Goal: Check status: Check status

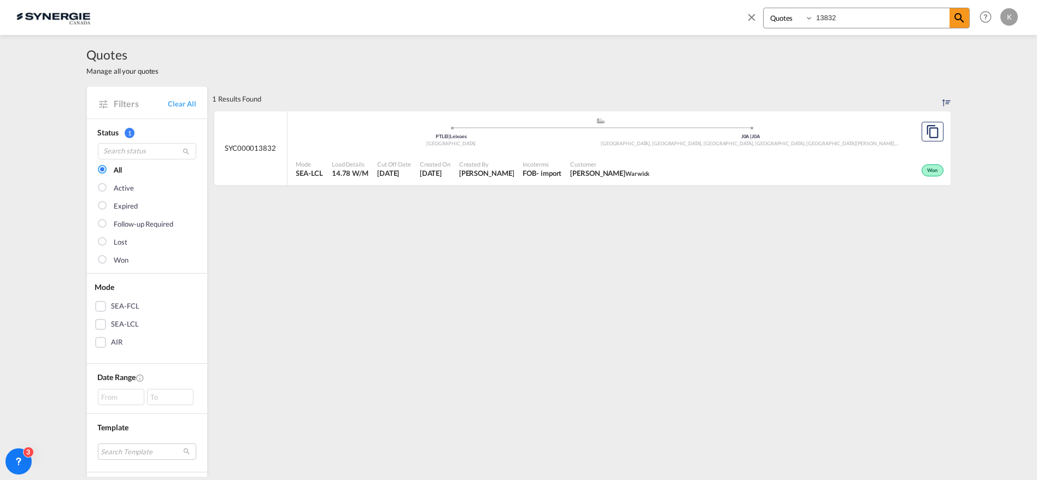
click at [765, 23] on select "Bookings Quotes Enquiries" at bounding box center [789, 18] width 52 height 20
select select "Shipments"
click at [763, 8] on select "Bookings Quotes Enquiries" at bounding box center [789, 18] width 52 height 20
drag, startPoint x: 790, startPoint y: 15, endPoint x: 777, endPoint y: 15, distance: 12.6
click at [777, 15] on div "Bookings Quotes Enquiries 13832" at bounding box center [866, 18] width 207 height 21
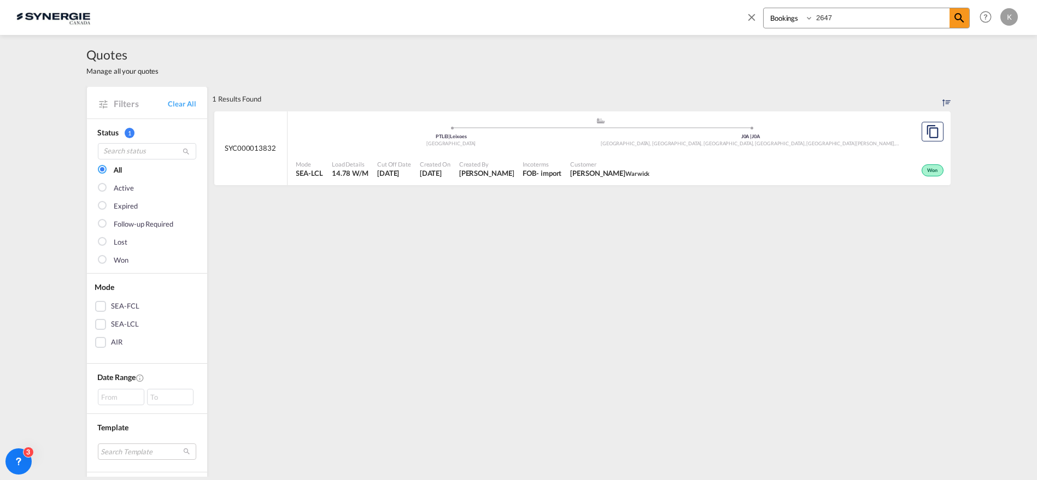
type input "2647"
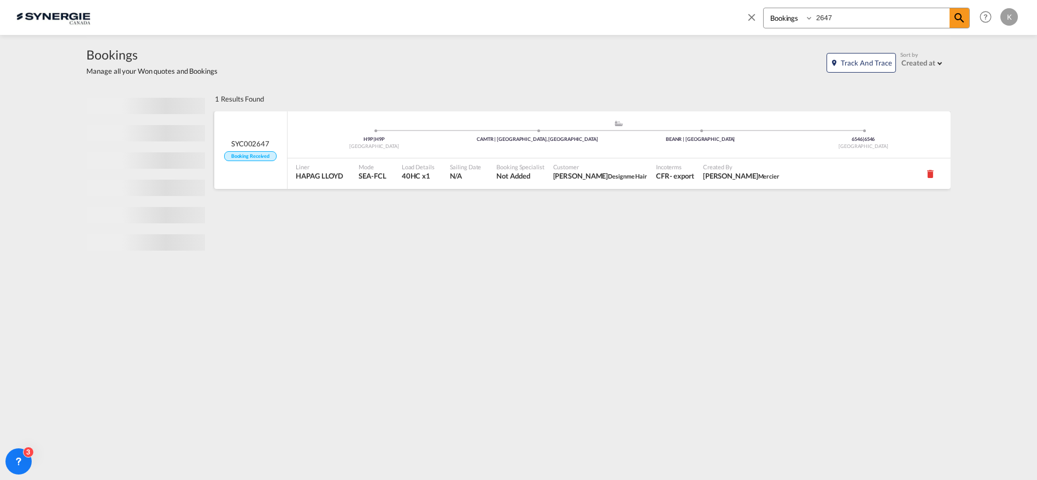
click at [578, 167] on span "Customer" at bounding box center [600, 167] width 94 height 8
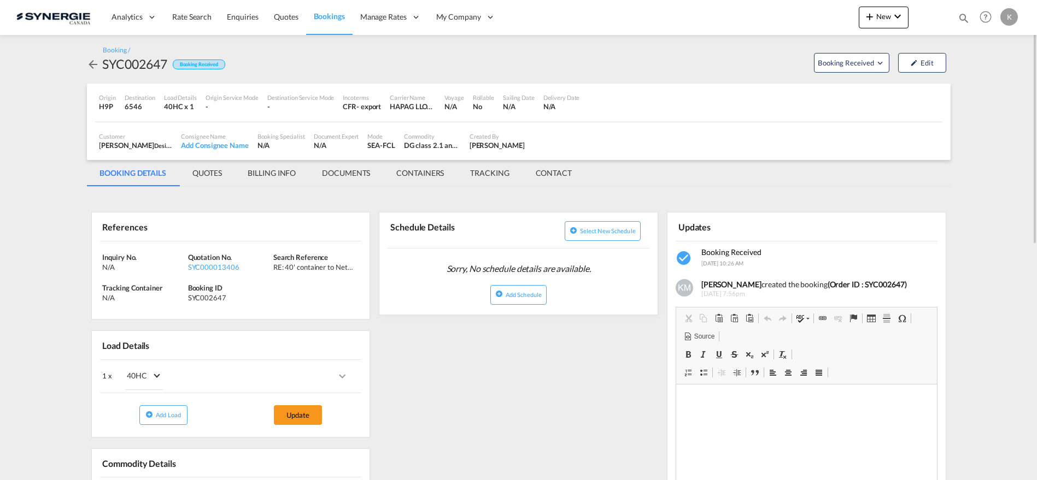
click at [204, 173] on md-tab-item "QUOTES" at bounding box center [206, 173] width 55 height 26
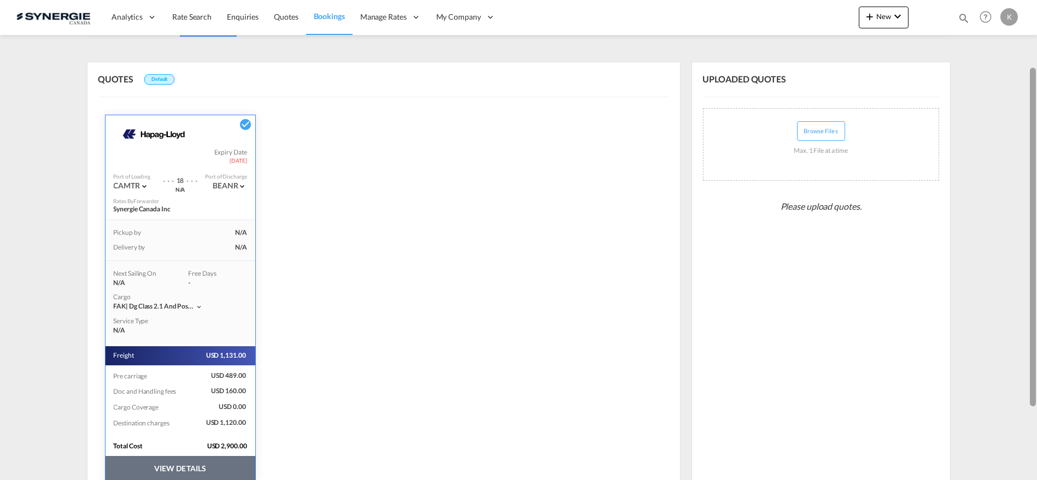
scroll to position [193, 0]
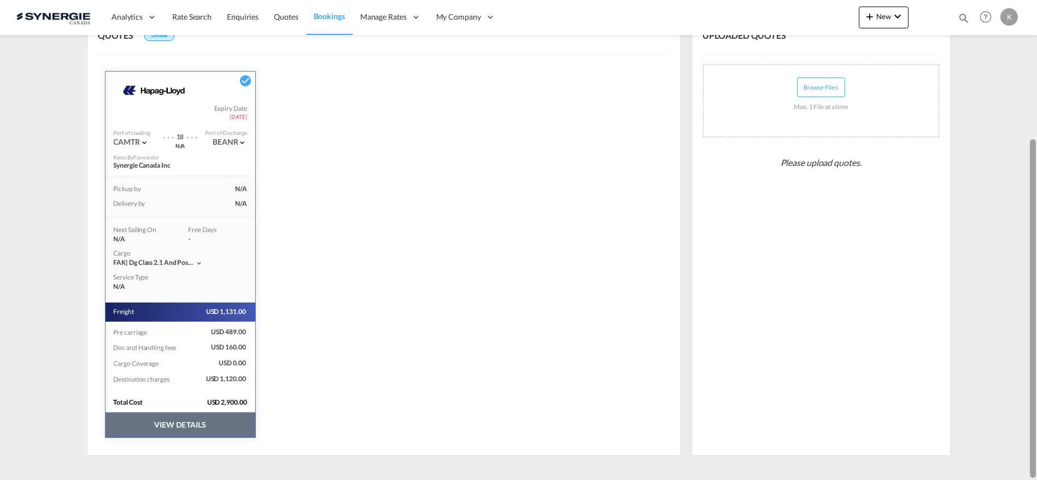
drag, startPoint x: 1034, startPoint y: 113, endPoint x: 994, endPoint y: 265, distance: 157.6
click at [996, 263] on md-content "Analytics Reports Dashboard Rate Search Enquiries Quotes Bookings" at bounding box center [518, 240] width 1037 height 480
click at [209, 429] on button "VIEW DETAILS" at bounding box center [180, 425] width 150 height 25
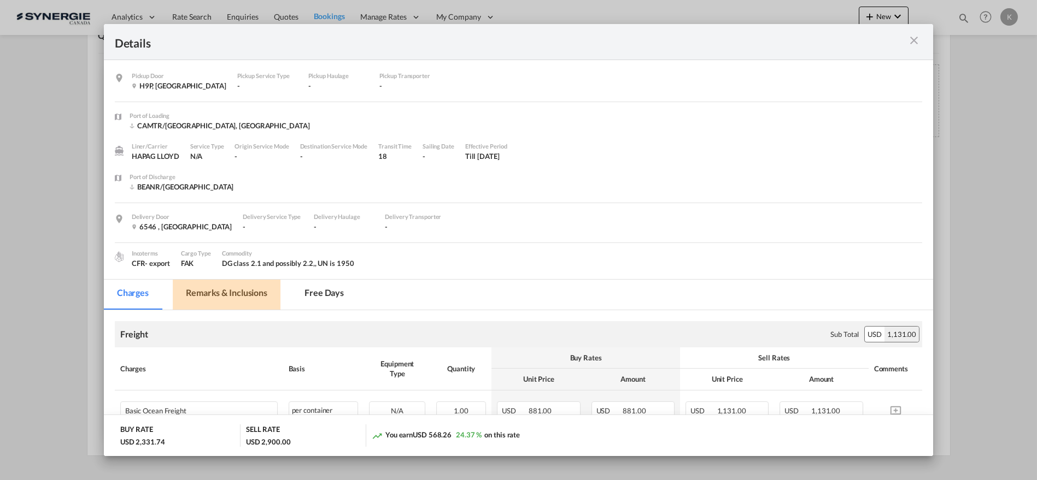
click at [213, 297] on md-tab-item "Remarks & Inclusions" at bounding box center [227, 295] width 108 height 30
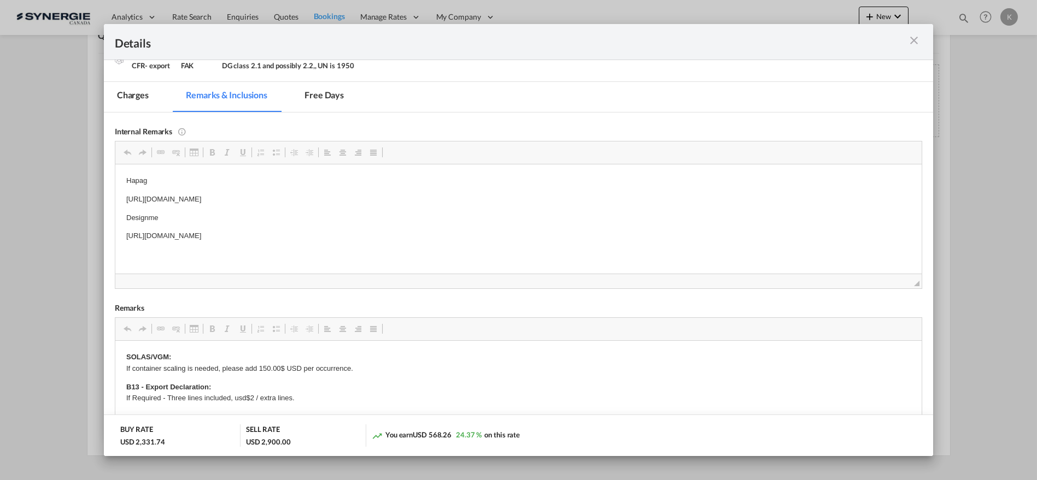
scroll to position [208, 0]
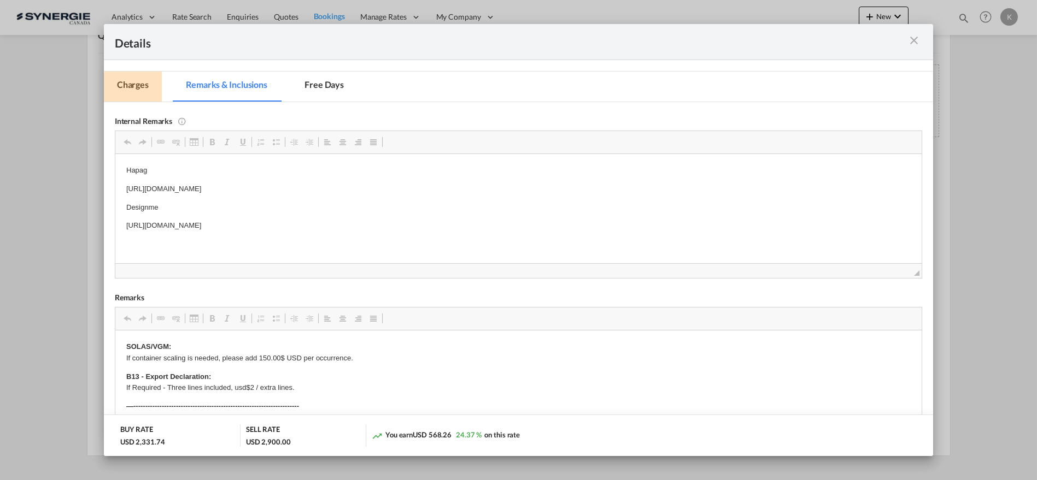
click at [131, 88] on md-tab-item "Charges" at bounding box center [133, 87] width 58 height 30
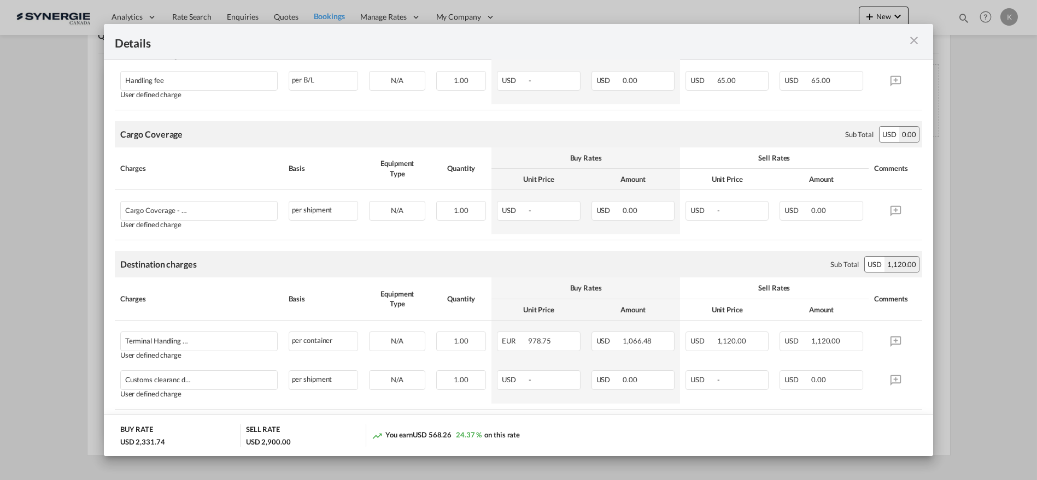
scroll to position [793, 0]
